Goal: Find specific page/section: Find specific page/section

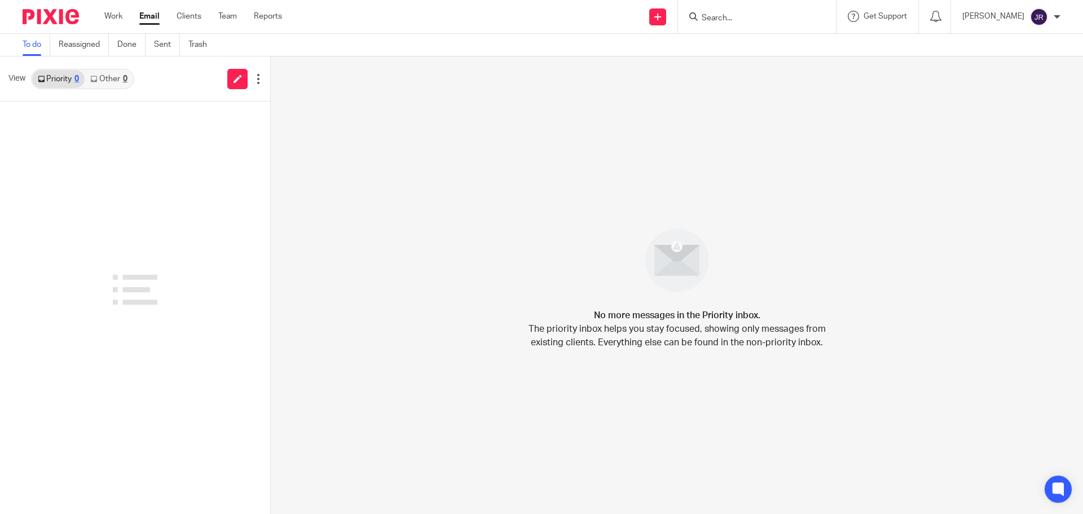
click at [745, 20] on input "Search" at bounding box center [752, 19] width 102 height 10
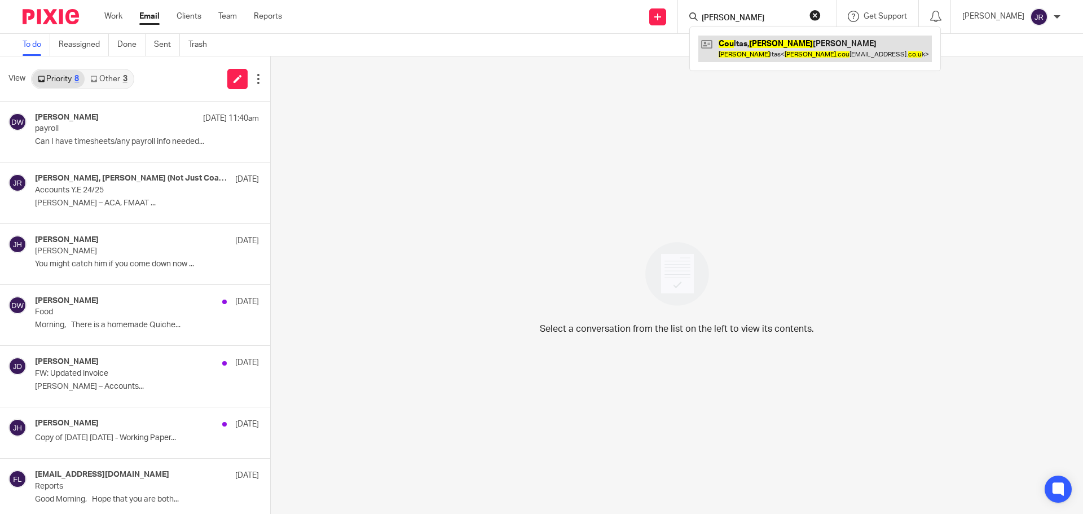
type input "andy cou"
click at [819, 45] on link at bounding box center [816, 49] width 234 height 26
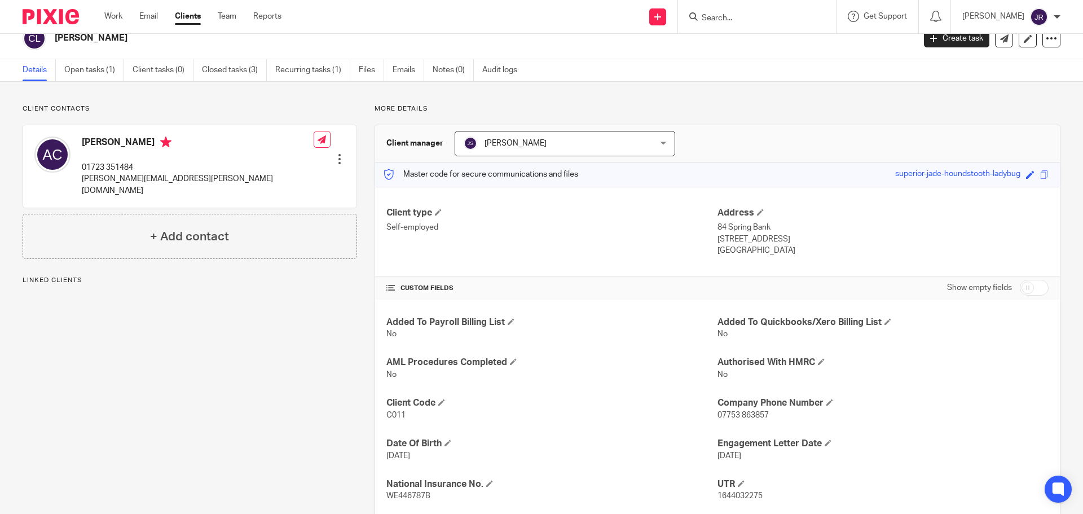
scroll to position [44, 0]
